Goal: Information Seeking & Learning: Learn about a topic

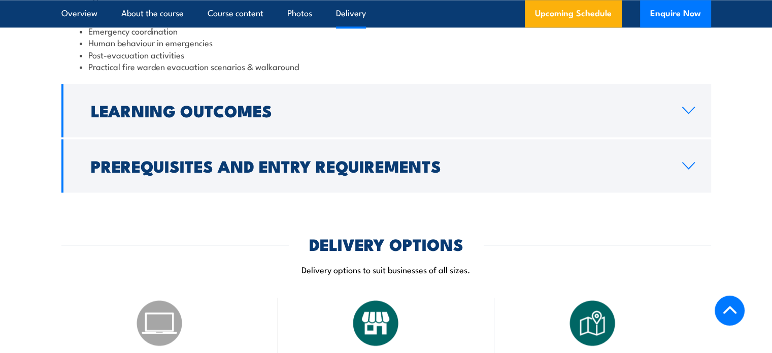
scroll to position [1218, 0]
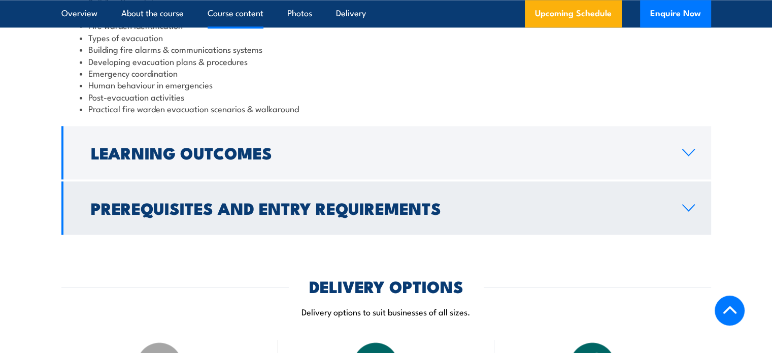
click at [562, 204] on h2 "Prerequisites and Entry Requirements" at bounding box center [378, 207] width 575 height 14
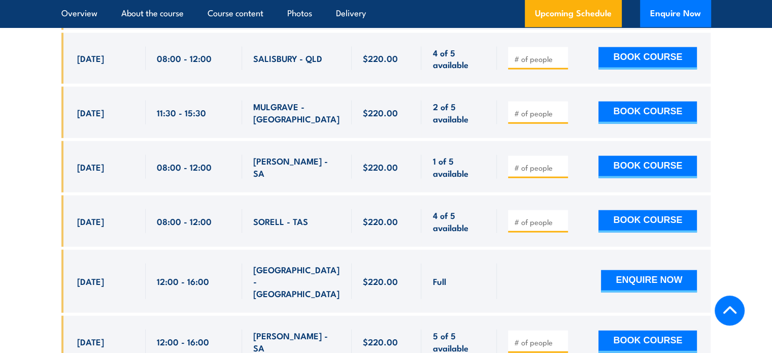
scroll to position [2313, 0]
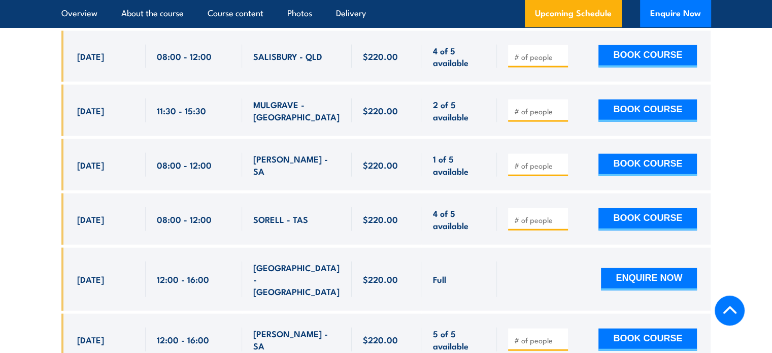
click at [540, 106] on input "number" at bounding box center [538, 111] width 51 height 10
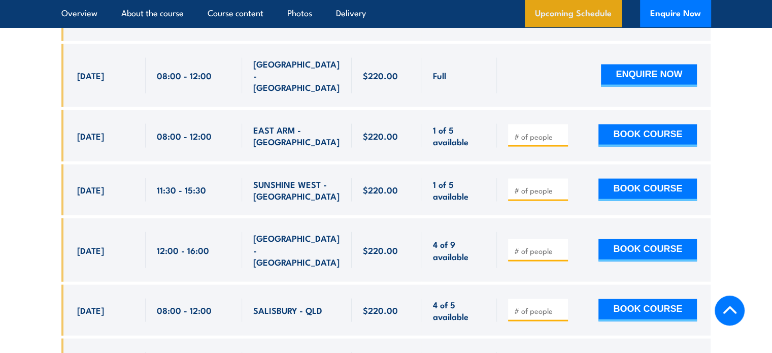
click at [562, 12] on link "Upcoming Schedule" at bounding box center [573, 13] width 97 height 27
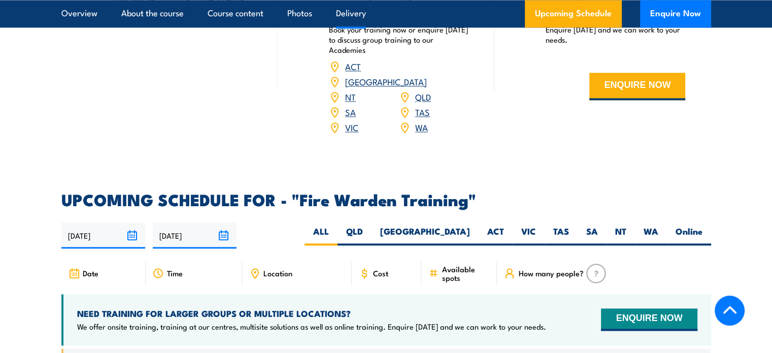
scroll to position [1605, 0]
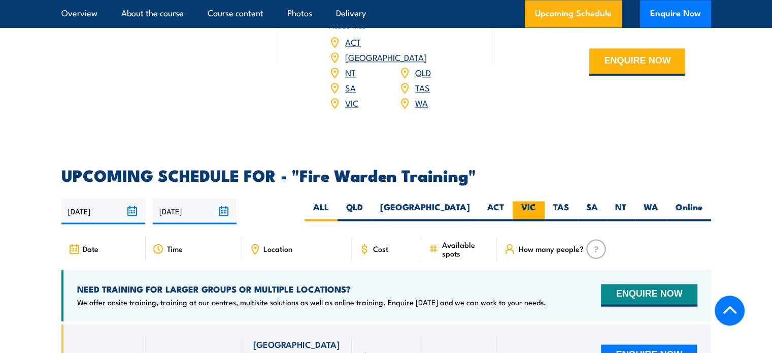
click at [530, 201] on label "VIC" at bounding box center [528, 211] width 32 height 20
click at [536, 201] on input "VIC" at bounding box center [539, 204] width 7 height 7
radio input "true"
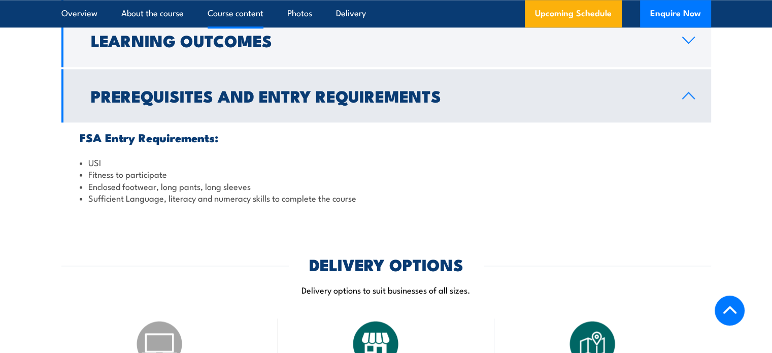
scroll to position [1098, 0]
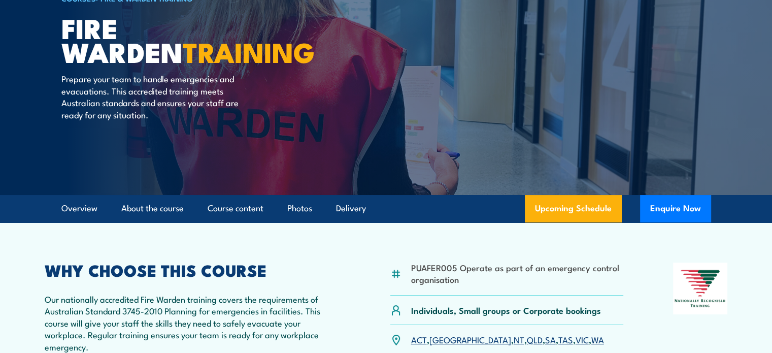
scroll to position [213, 0]
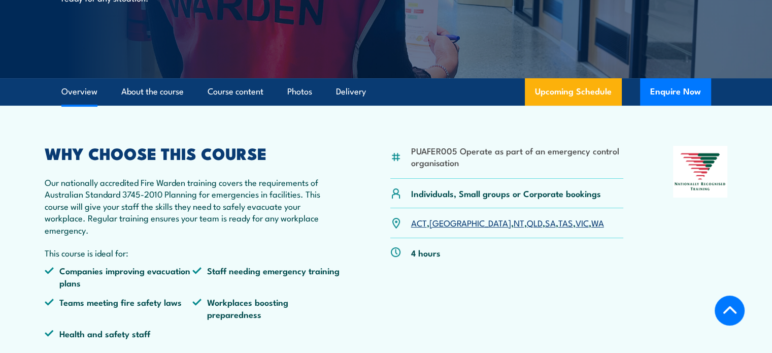
click at [467, 156] on li "PUAFER005 Operate as part of an emergency control organisation" at bounding box center [517, 157] width 213 height 24
click at [575, 222] on link "VIC" at bounding box center [581, 222] width 13 height 12
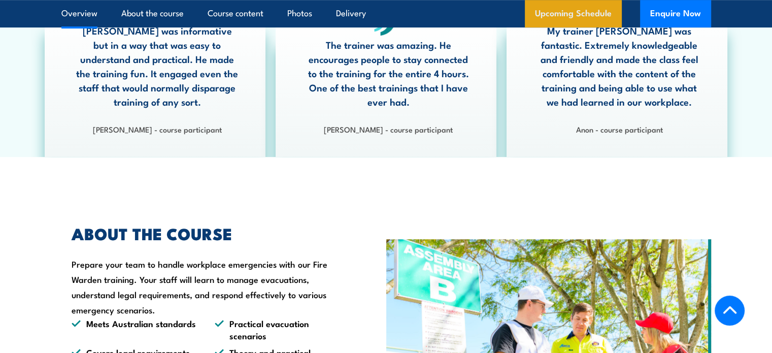
scroll to position [568, 0]
